Goal: Task Accomplishment & Management: Manage account settings

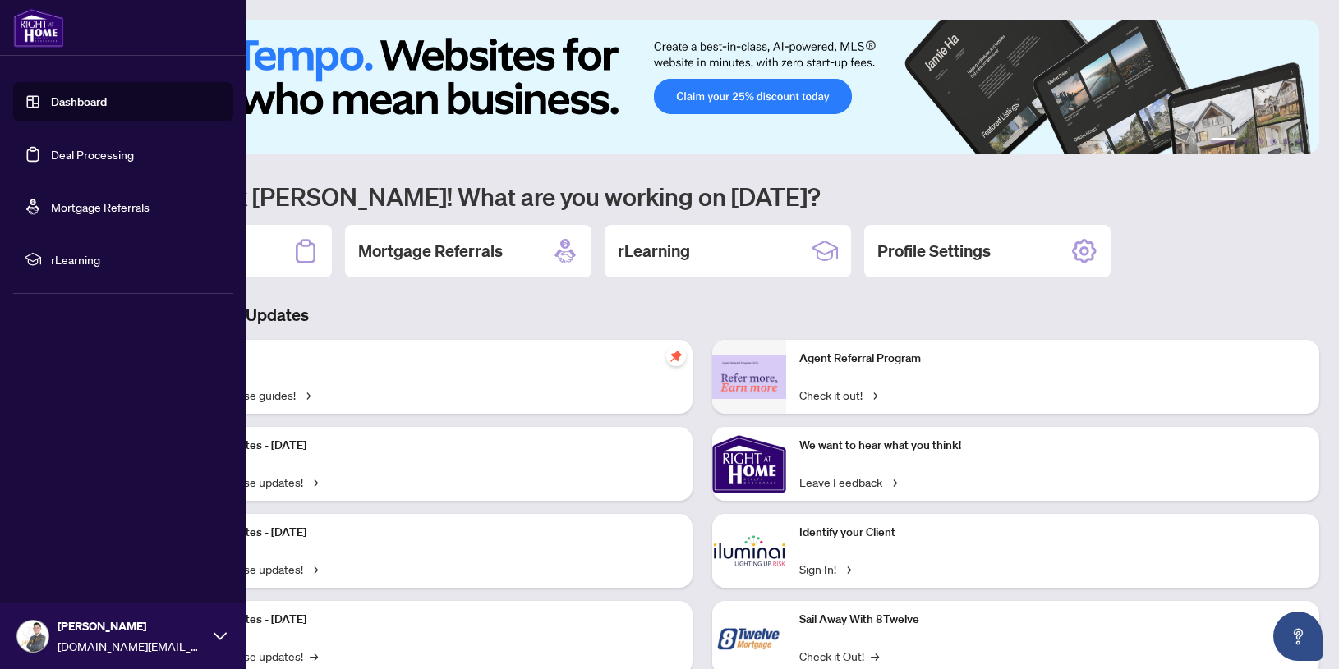
click at [75, 150] on link "Deal Processing" at bounding box center [92, 154] width 83 height 15
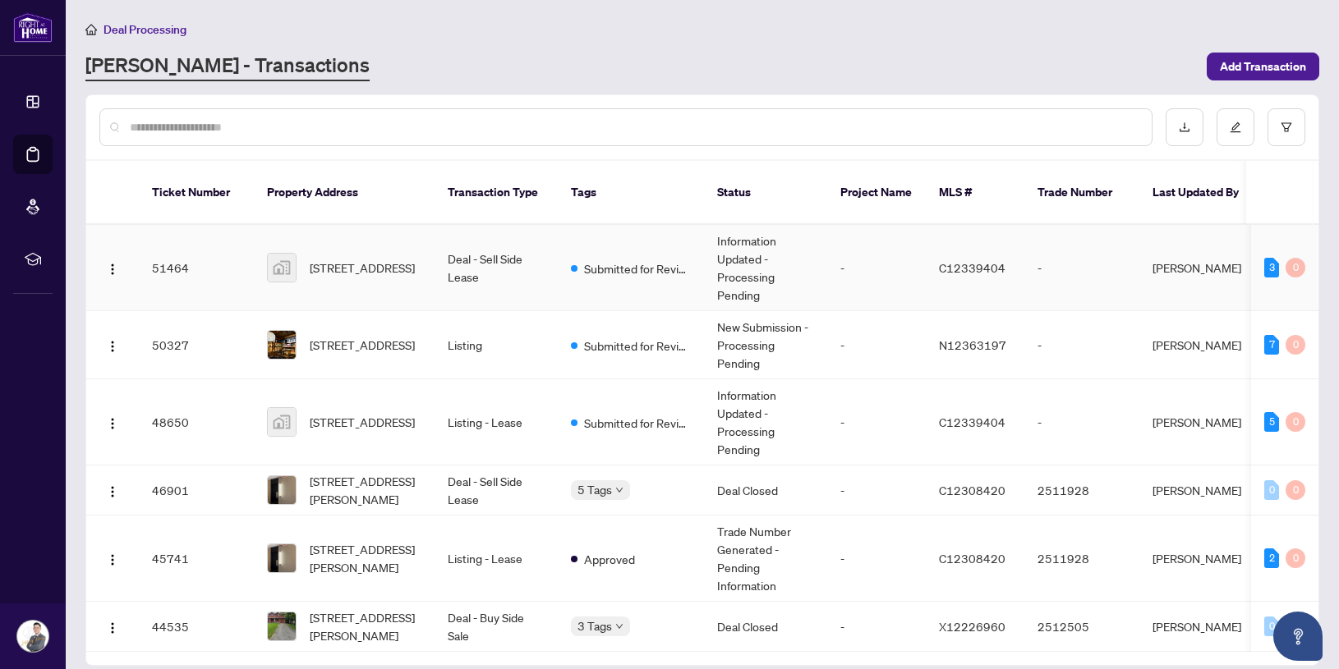
click at [397, 260] on span "[STREET_ADDRESS]" at bounding box center [362, 268] width 105 height 18
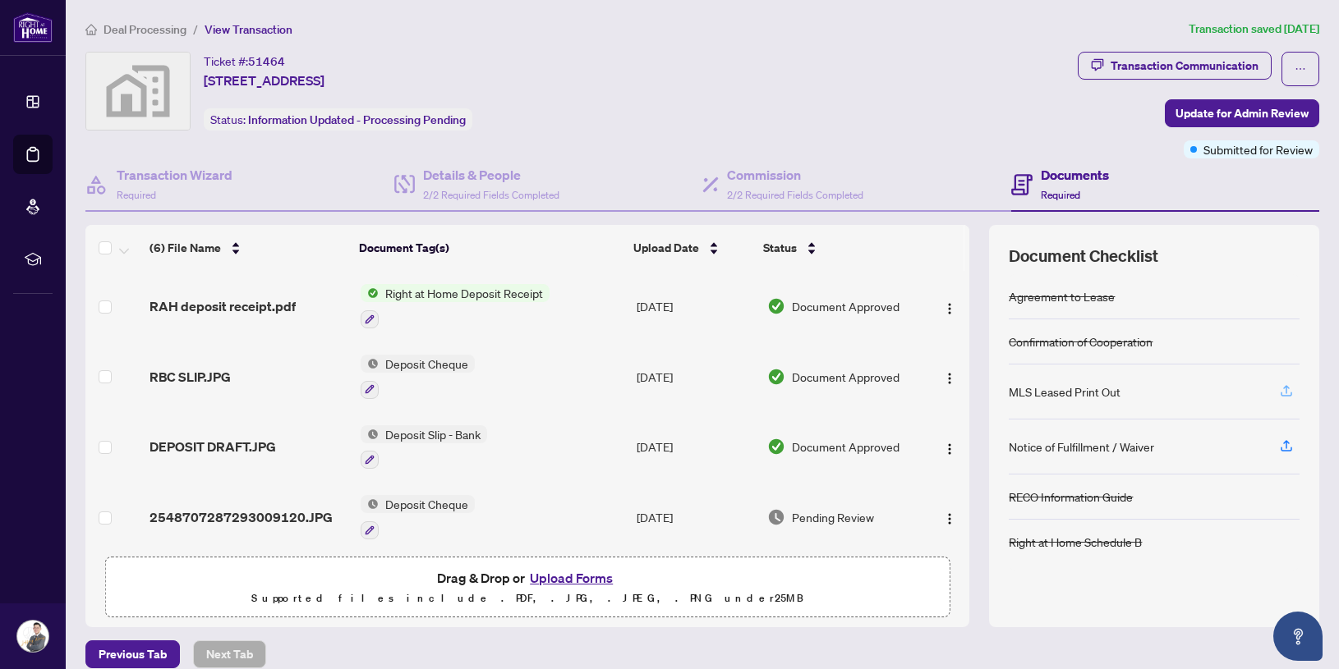
click at [1289, 390] on icon "button" at bounding box center [1286, 391] width 15 height 15
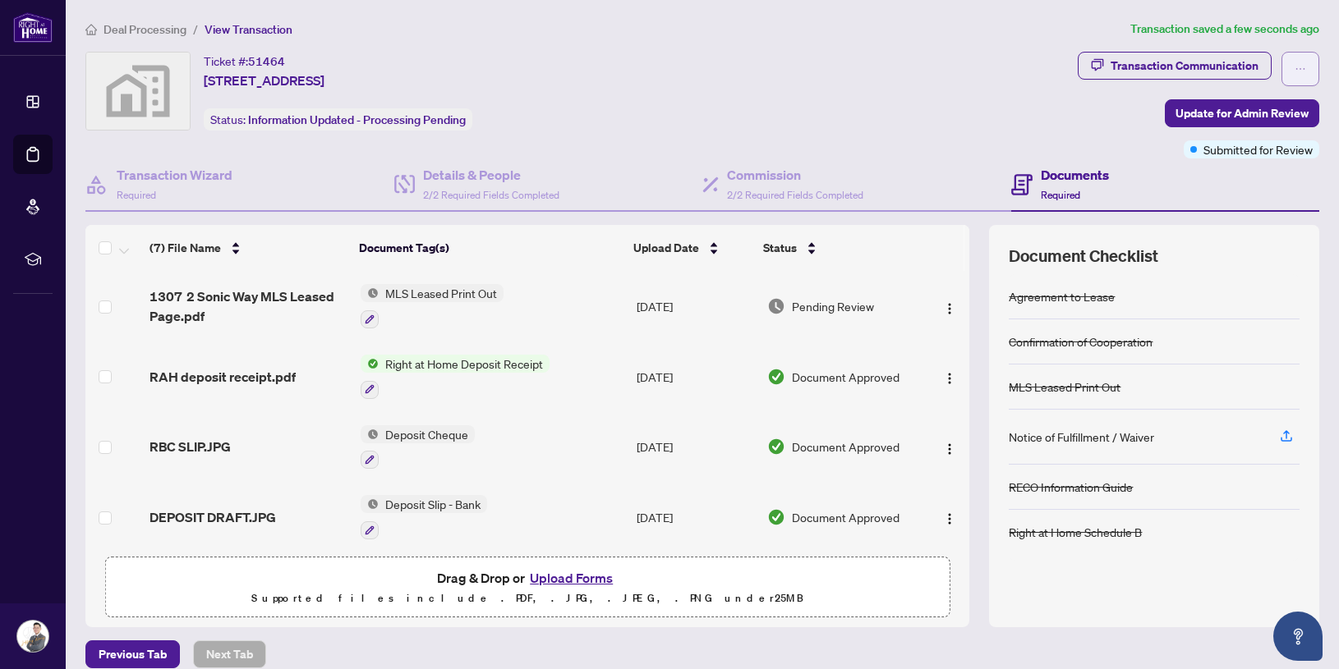
click at [1306, 54] on button "button" at bounding box center [1300, 69] width 38 height 34
click at [1052, 113] on div "Ticket #: [STREET_ADDRESS] Status: Information Updated - Processing Pending" at bounding box center [577, 91] width 985 height 79
click at [1192, 113] on span "Update for Admin Review" at bounding box center [1241, 113] width 133 height 26
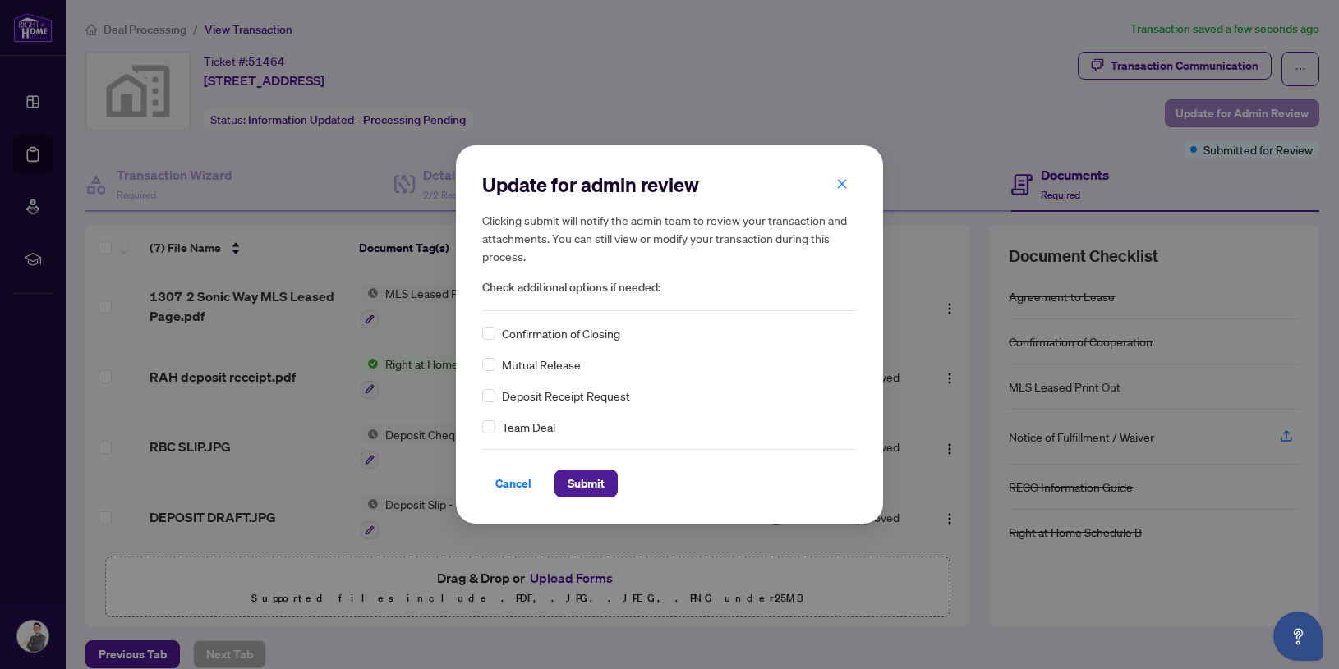
click at [1192, 113] on div "Update for admin review Clicking submit will notify the admin team to review yo…" at bounding box center [669, 334] width 1339 height 669
click at [601, 486] on span "Submit" at bounding box center [585, 484] width 37 height 26
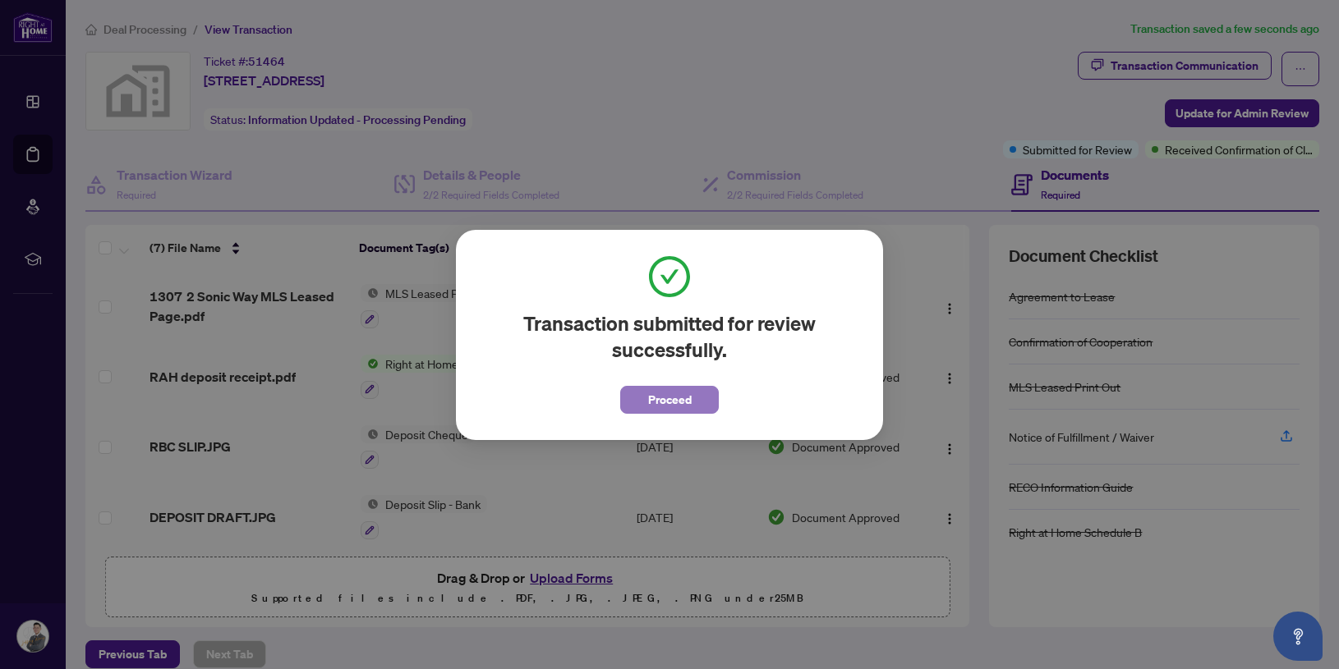
click at [678, 392] on span "Proceed" at bounding box center [670, 400] width 44 height 26
